Goal: Information Seeking & Learning: Find specific fact

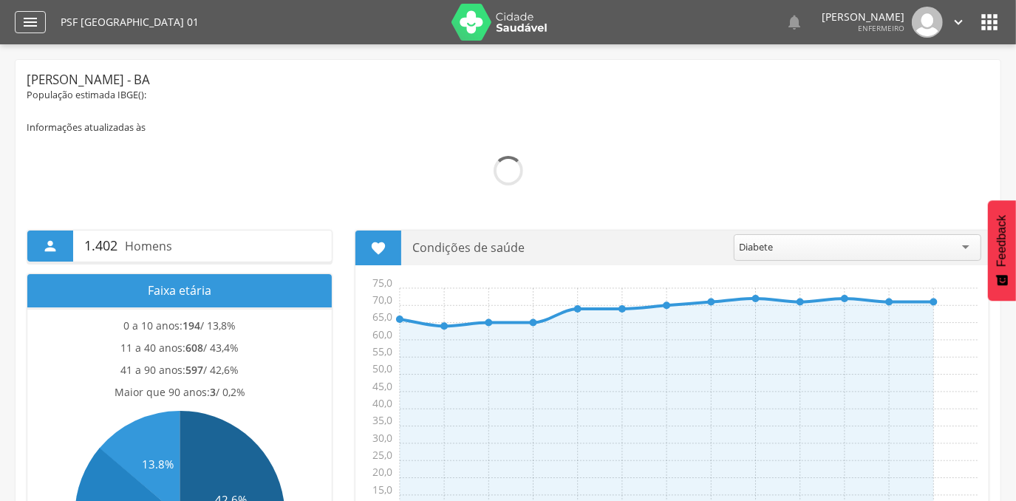
drag, startPoint x: 29, startPoint y: 22, endPoint x: 16, endPoint y: 18, distance: 13.8
click at [29, 22] on icon "" at bounding box center [30, 22] width 18 height 18
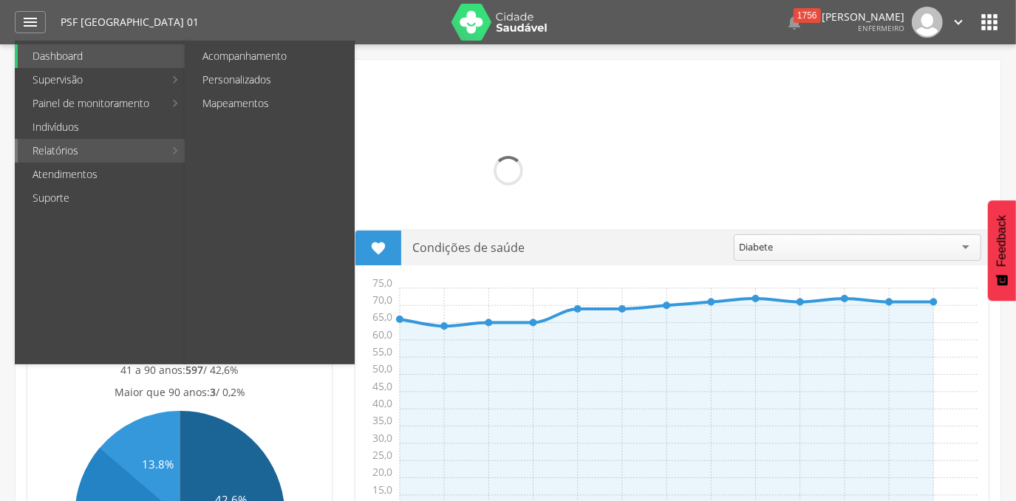
click at [63, 149] on link "Relatórios" at bounding box center [91, 151] width 146 height 24
click at [143, 151] on link "Relatórios" at bounding box center [91, 151] width 146 height 24
click at [75, 153] on link "Relatórios" at bounding box center [91, 151] width 146 height 24
drag, startPoint x: 75, startPoint y: 153, endPoint x: 59, endPoint y: 145, distance: 17.5
click at [59, 145] on link "Relatórios" at bounding box center [91, 151] width 146 height 24
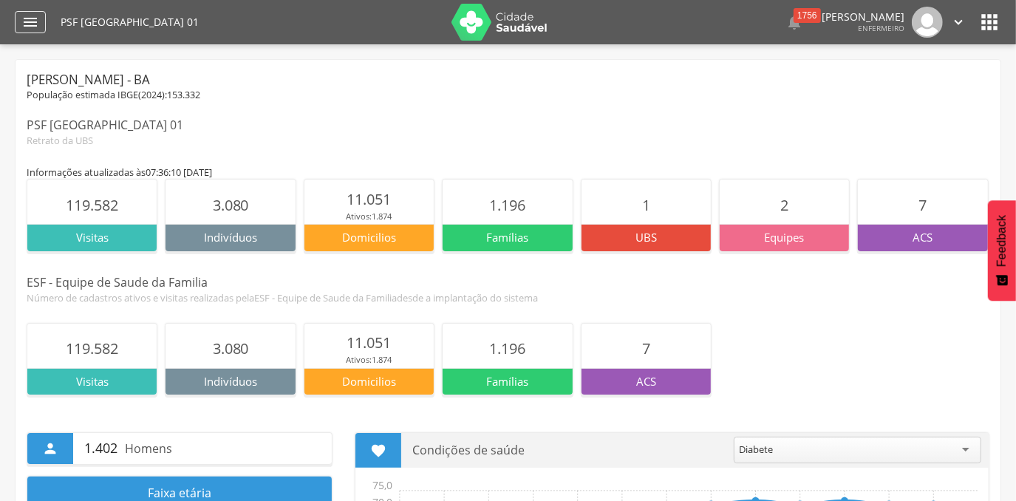
click at [28, 21] on icon "" at bounding box center [30, 22] width 18 height 18
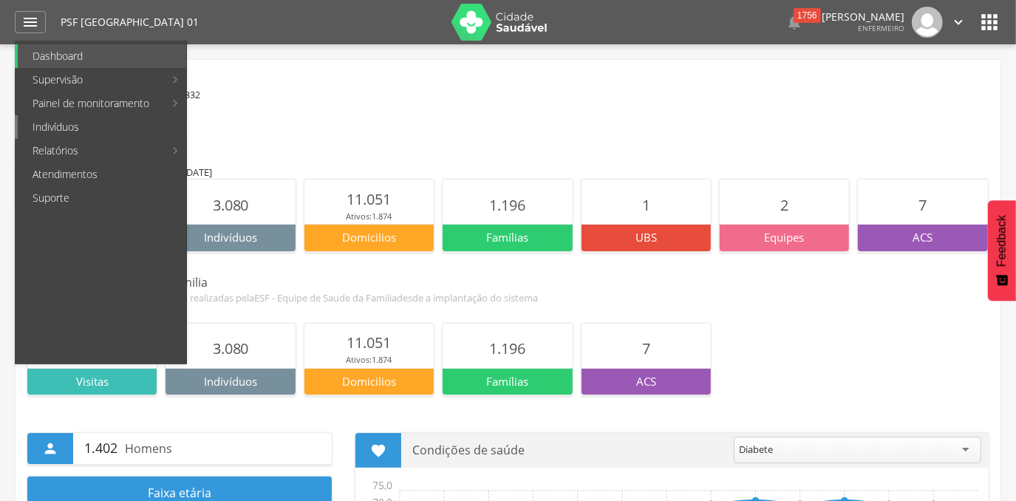
click at [47, 127] on link "Indivíduos" at bounding box center [102, 127] width 168 height 24
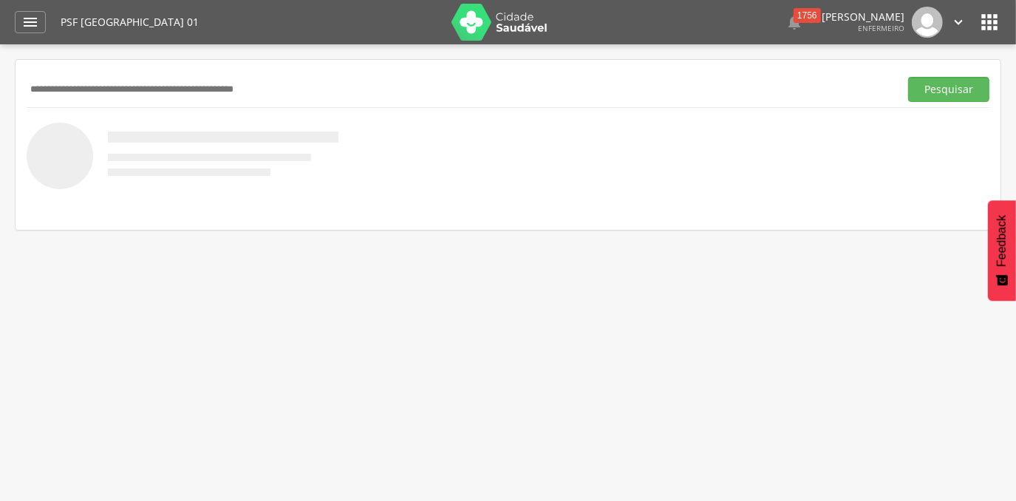
click at [49, 100] on input "text" at bounding box center [460, 89] width 867 height 25
click at [908, 77] on button "Pesquisar" at bounding box center [948, 89] width 81 height 25
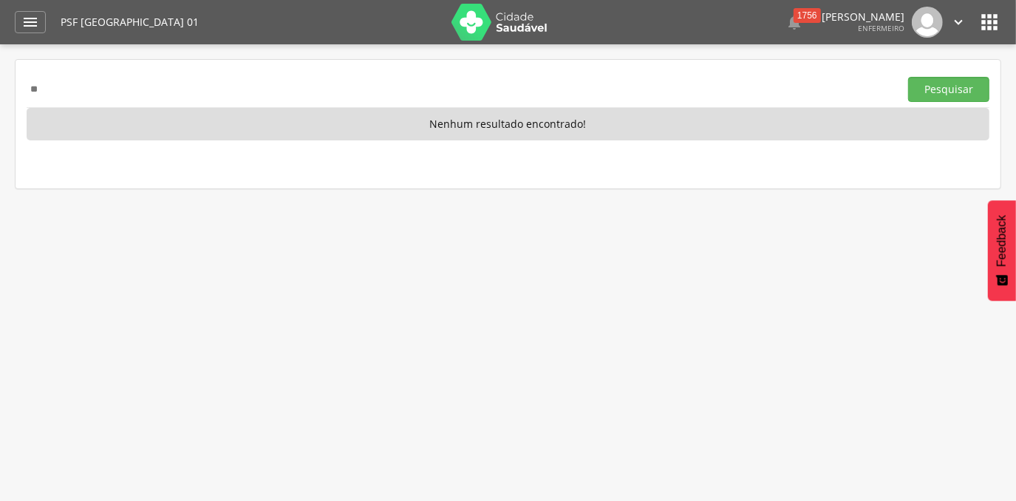
type input "*"
click at [161, 92] on input "text" at bounding box center [460, 89] width 867 height 25
type input "********"
click at [908, 77] on button "Pesquisar" at bounding box center [948, 89] width 81 height 25
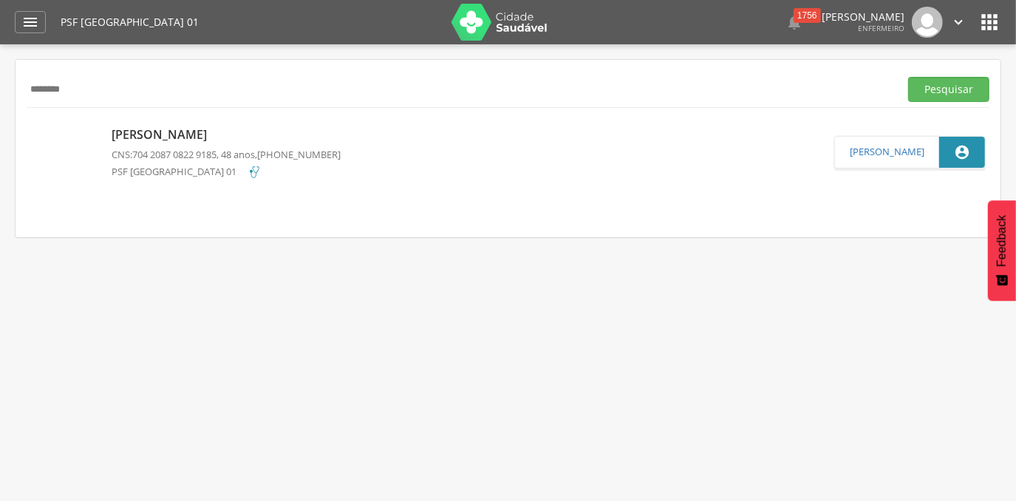
click at [149, 134] on p "[PERSON_NAME]" at bounding box center [226, 134] width 229 height 17
type input "**********"
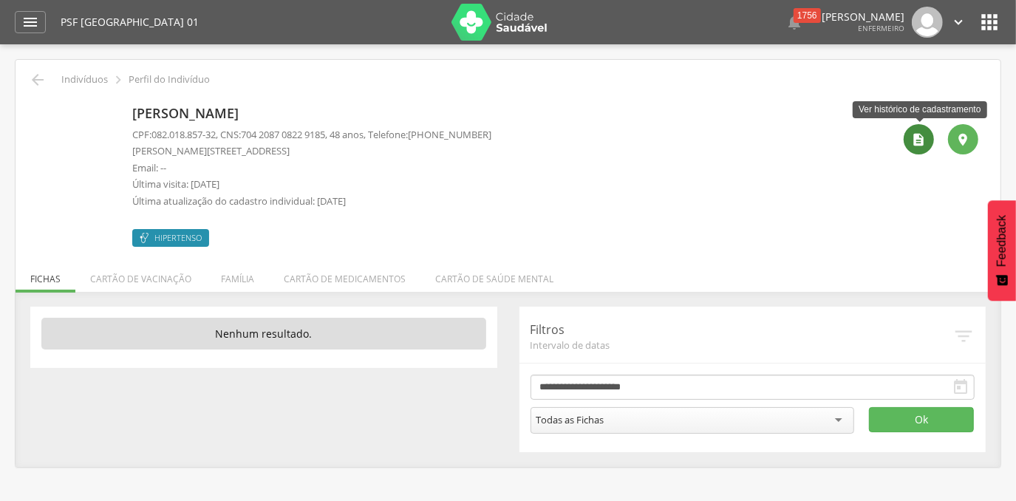
click at [917, 138] on icon "" at bounding box center [919, 139] width 15 height 15
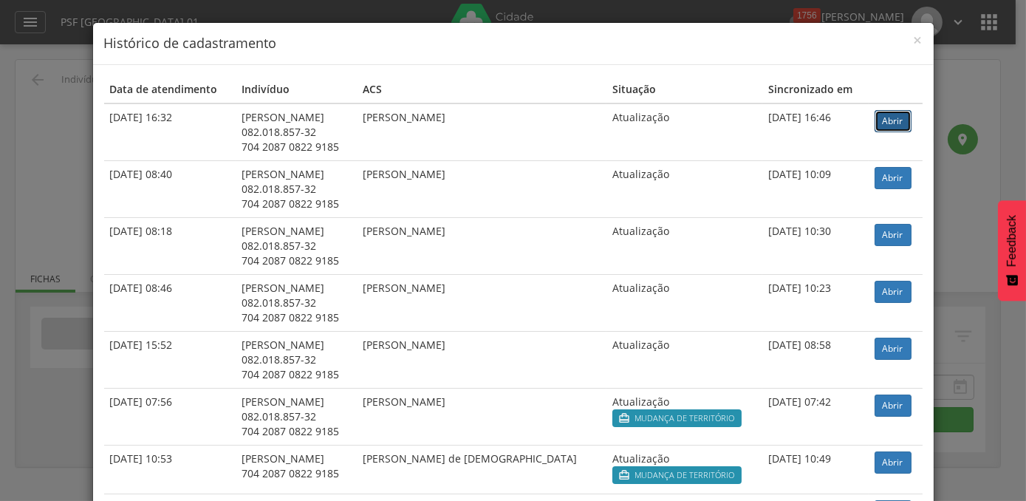
click at [879, 116] on link "Abrir" at bounding box center [893, 121] width 37 height 22
click at [915, 38] on span "×" at bounding box center [918, 40] width 9 height 21
